Goal: Use online tool/utility

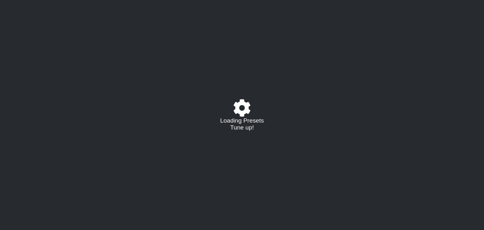
select select "/023574770558"
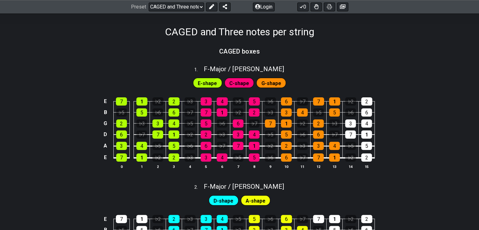
scroll to position [126, 0]
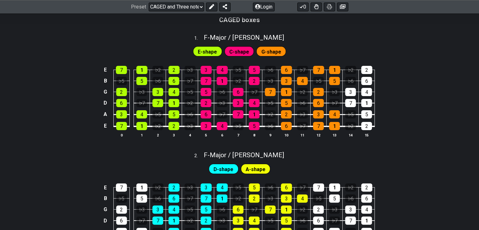
click at [231, 54] on span "C-shape" at bounding box center [239, 51] width 20 height 9
click at [233, 51] on span "C-shape" at bounding box center [239, 51] width 20 height 9
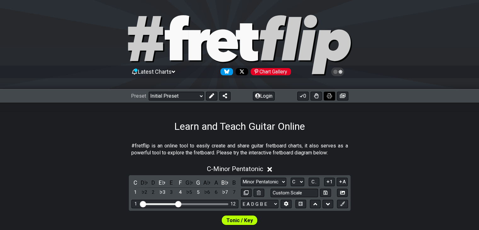
click at [330, 96] on icon at bounding box center [329, 95] width 5 height 5
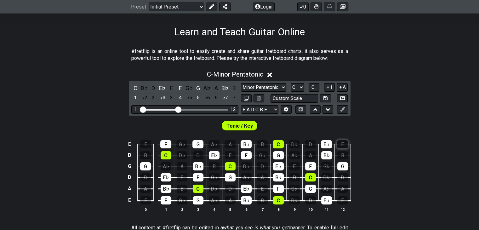
scroll to position [126, 0]
